Goal: Task Accomplishment & Management: Use online tool/utility

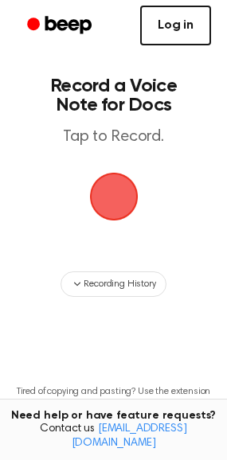
click at [173, 35] on link "Log in" at bounding box center [175, 26] width 71 height 40
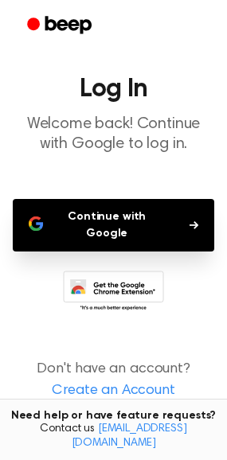
scroll to position [28, 0]
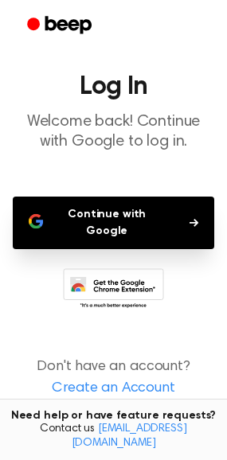
click at [117, 216] on button "Continue with Google" at bounding box center [113, 222] width 201 height 52
